Goal: Obtain resource: Obtain resource

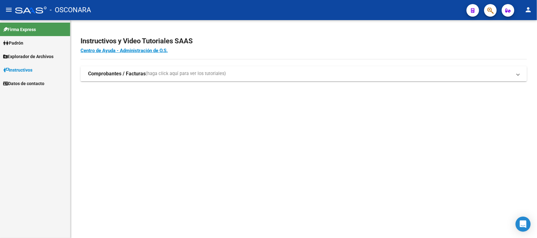
click at [20, 42] on span "Padrón" at bounding box center [13, 43] width 20 height 7
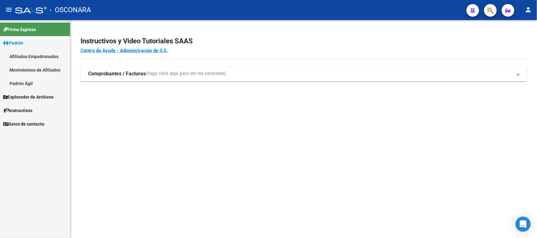
click at [19, 56] on link "Afiliados Empadronados" at bounding box center [35, 57] width 70 height 14
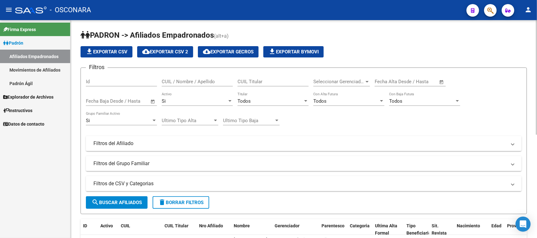
click at [190, 200] on span "delete Borrar Filtros" at bounding box center [180, 203] width 45 height 6
click at [183, 101] on div "Si" at bounding box center [194, 101] width 65 height 6
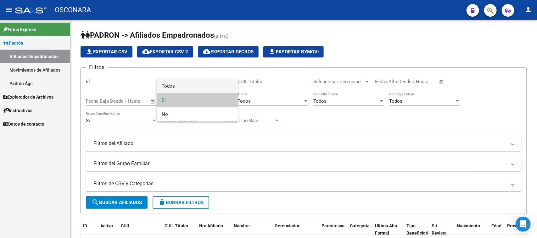
click at [184, 82] on span "Todos" at bounding box center [197, 86] width 71 height 14
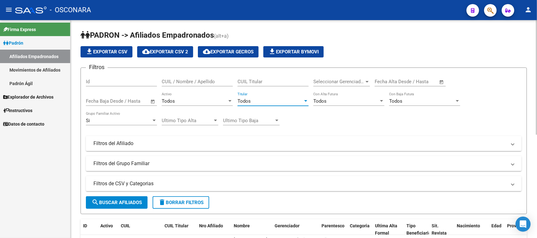
click at [271, 103] on div "Todos" at bounding box center [269, 101] width 65 height 6
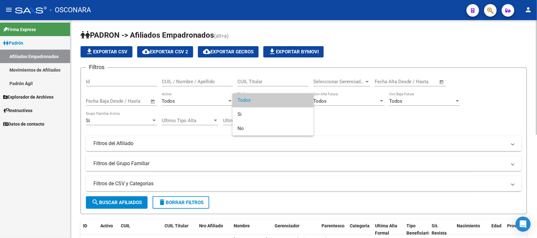
click at [271, 103] on span "Todos" at bounding box center [272, 100] width 71 height 14
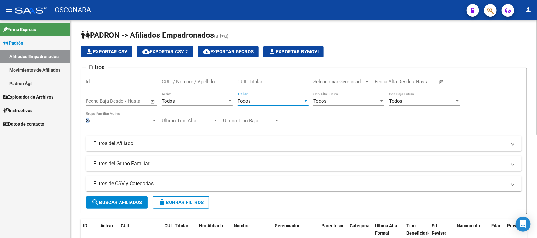
drag, startPoint x: 90, startPoint y: 116, endPoint x: 98, endPoint y: 116, distance: 8.2
click at [98, 116] on div "Si Grupo Familiar Activo" at bounding box center [121, 119] width 71 height 14
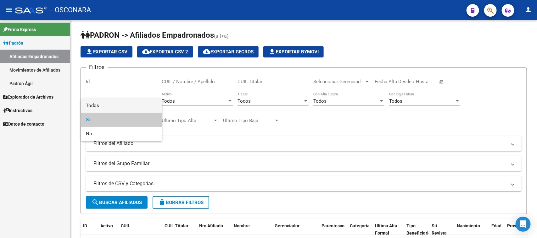
click at [100, 108] on span "Todos" at bounding box center [121, 106] width 71 height 14
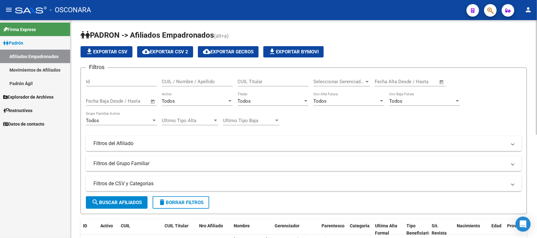
click at [332, 123] on div "Filtros Id CUIL / Nombre / Apellido CUIL Titular Seleccionar Gerenciador Selecc…" at bounding box center [304, 122] width 436 height 98
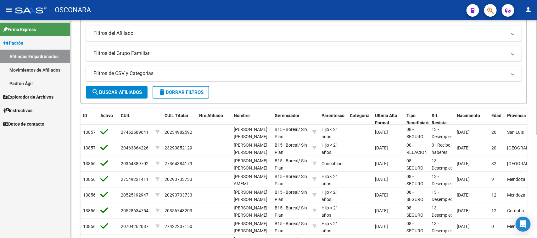
scroll to position [118, 0]
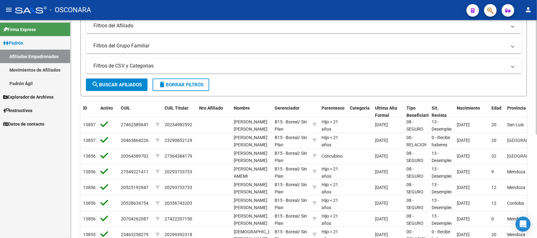
click at [109, 82] on span "search Buscar Afiliados" at bounding box center [117, 85] width 50 height 6
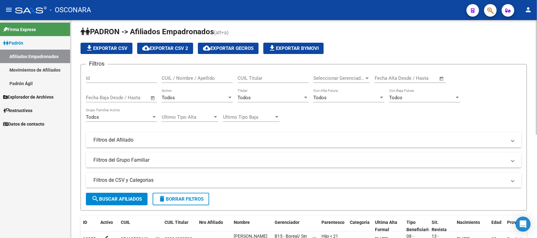
scroll to position [0, 0]
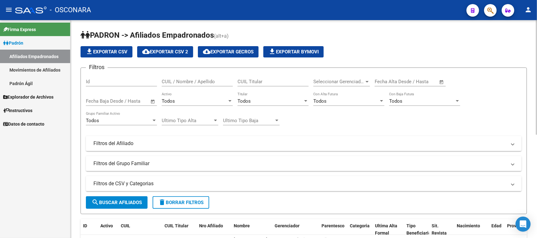
click at [117, 47] on button "file_download Exportar CSV" at bounding box center [107, 51] width 52 height 11
click at [34, 83] on link "Padrón Ágil" at bounding box center [35, 84] width 70 height 14
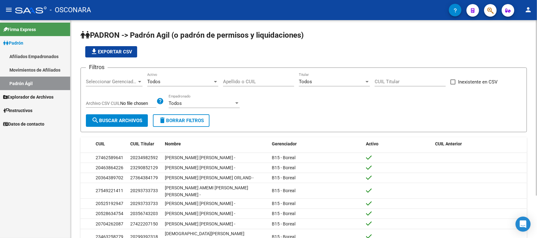
click at [200, 120] on span "delete Borrar Filtros" at bounding box center [180, 121] width 45 height 6
click at [142, 81] on div at bounding box center [140, 81] width 6 height 5
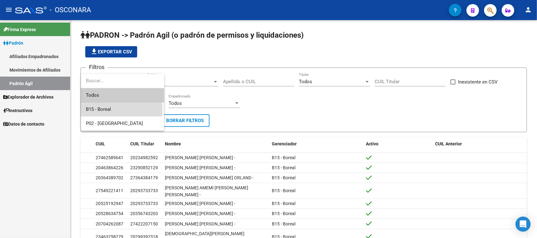
click at [112, 110] on span "B15 - Boreal" at bounding box center [122, 110] width 73 height 14
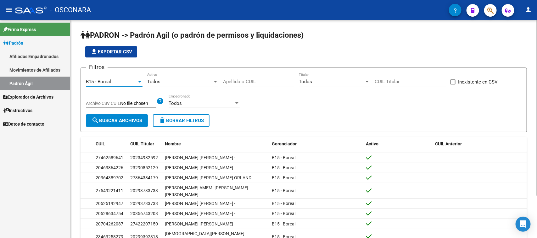
click at [112, 119] on span "search Buscar Archivos" at bounding box center [117, 121] width 51 height 6
click at [126, 52] on span "file_download Exportar CSV" at bounding box center [111, 52] width 42 height 6
click at [125, 123] on button "search Buscar Archivos" at bounding box center [117, 120] width 62 height 13
click at [170, 78] on div "Todos Activo" at bounding box center [182, 80] width 71 height 14
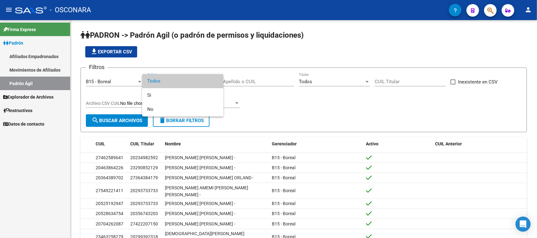
click at [174, 49] on div at bounding box center [268, 119] width 537 height 238
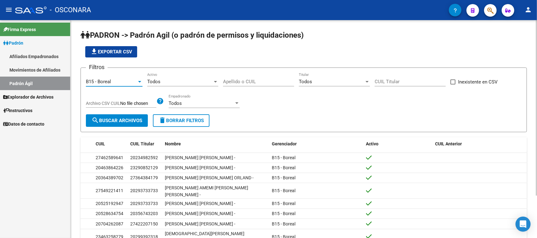
click at [111, 82] on div "B15 - Boreal" at bounding box center [111, 82] width 51 height 6
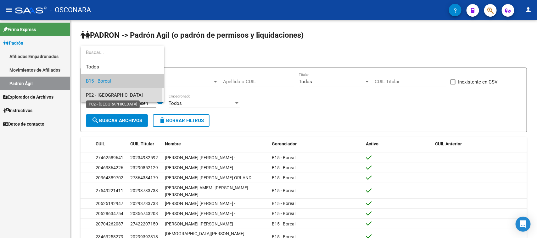
click at [110, 95] on span "P02 - Parque Salud" at bounding box center [114, 95] width 57 height 6
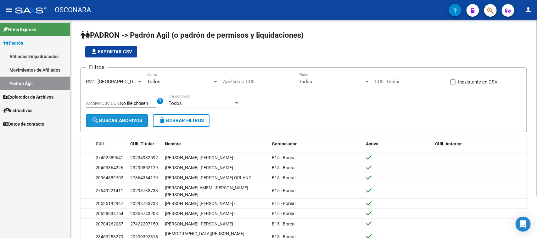
click at [106, 122] on span "search Buscar Archivos" at bounding box center [117, 121] width 51 height 6
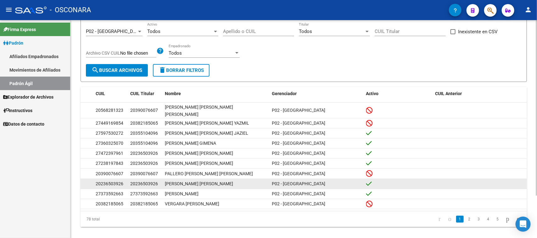
scroll to position [53, 0]
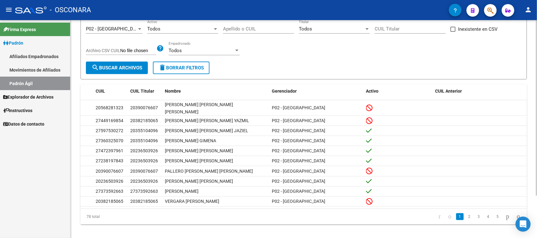
click at [106, 66] on span "search Buscar Archivos" at bounding box center [117, 68] width 51 height 6
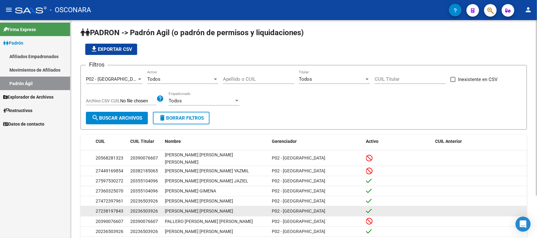
scroll to position [0, 0]
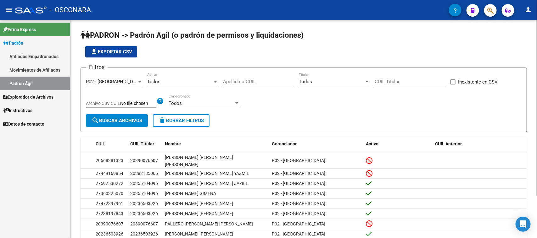
click at [128, 51] on span "file_download Exportar CSV" at bounding box center [111, 52] width 42 height 6
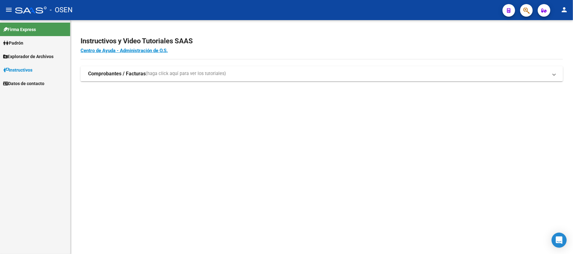
click at [9, 44] on span "Padrón" at bounding box center [13, 43] width 20 height 7
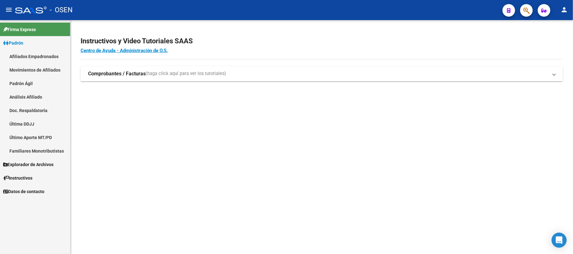
click at [17, 82] on link "Padrón Ágil" at bounding box center [35, 84] width 70 height 14
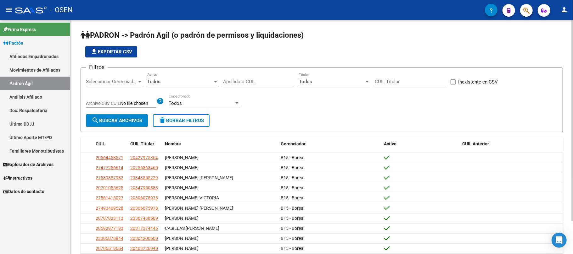
click at [185, 119] on span "delete Borrar Filtros" at bounding box center [180, 121] width 45 height 6
click at [128, 85] on div "Seleccionar Gerenciador Seleccionar Gerenciador" at bounding box center [114, 80] width 57 height 14
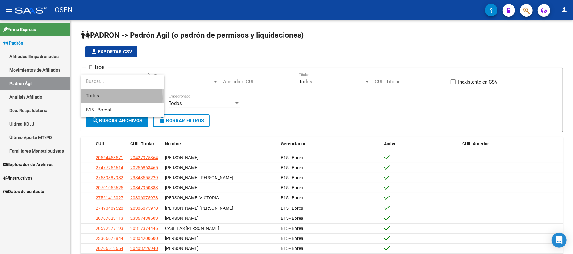
click at [113, 98] on span "Todos" at bounding box center [122, 96] width 73 height 14
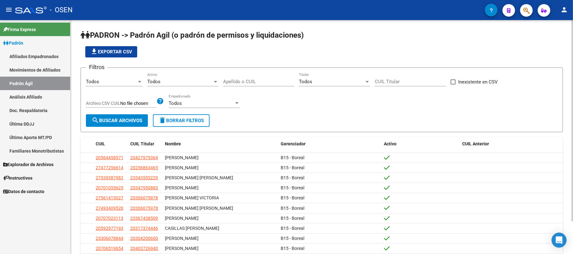
click at [329, 106] on div "Filtros Todos Seleccionar Gerenciador Todos Activo Apellido o CUIL Todos Titula…" at bounding box center [321, 94] width 471 height 42
click at [131, 119] on span "search Buscar Archivos" at bounding box center [117, 121] width 51 height 6
click at [129, 119] on span "search Buscar Archivos" at bounding box center [117, 121] width 51 height 6
click at [114, 48] on button "file_download Exportar CSV" at bounding box center [111, 51] width 52 height 11
click at [568, 17] on mat-toolbar "menu - OSEN person" at bounding box center [286, 10] width 573 height 20
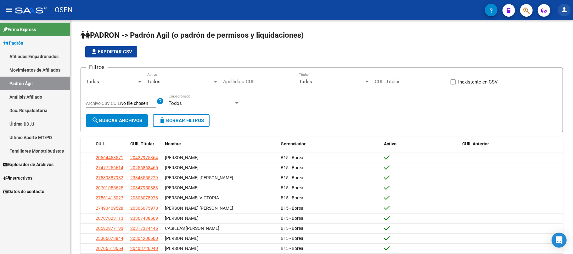
click at [562, 10] on mat-icon "person" at bounding box center [564, 10] width 8 height 8
click at [554, 43] on button "exit_to_app Salir" at bounding box center [551, 41] width 38 height 15
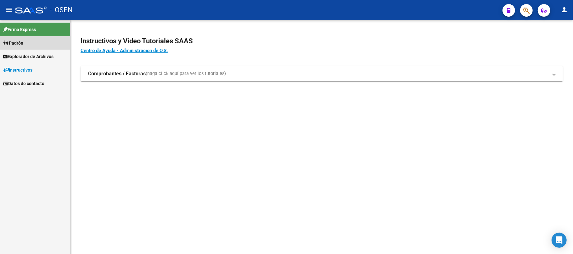
click at [40, 40] on link "Padrón" at bounding box center [35, 43] width 70 height 14
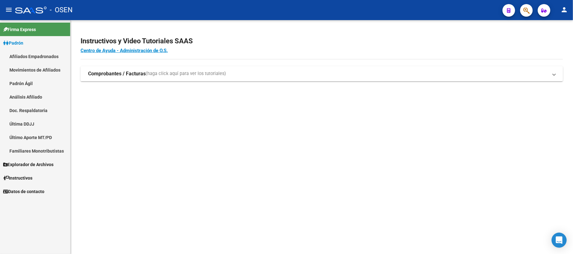
click at [30, 80] on link "Padrón Ágil" at bounding box center [35, 84] width 70 height 14
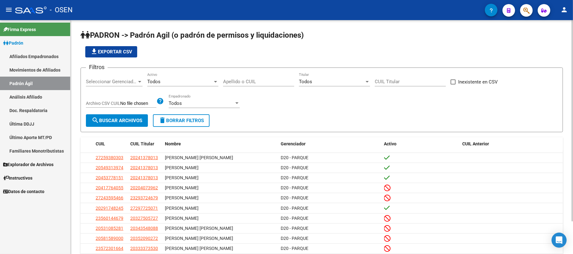
click at [184, 125] on button "delete Borrar Filtros" at bounding box center [181, 120] width 57 height 13
click at [125, 82] on span "Seleccionar Gerenciador" at bounding box center [111, 82] width 51 height 6
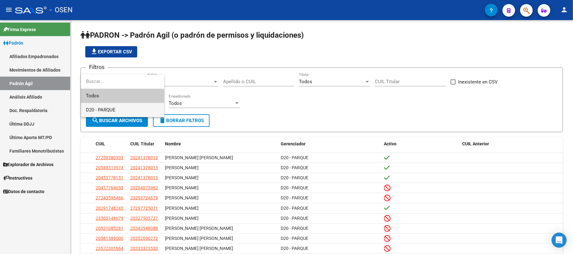
click at [113, 106] on span "D20 - PARQUE" at bounding box center [122, 110] width 73 height 14
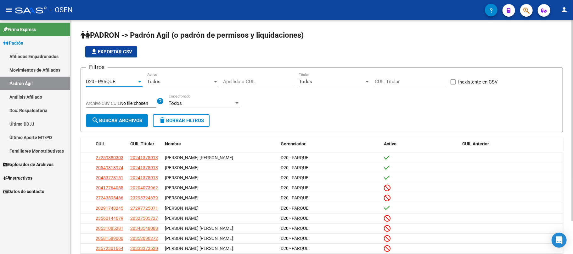
click at [179, 121] on span "delete Borrar Filtros" at bounding box center [180, 121] width 45 height 6
click at [124, 121] on span "search Buscar Archivos" at bounding box center [117, 121] width 51 height 6
click at [120, 53] on span "file_download Exportar CSV" at bounding box center [111, 52] width 42 height 6
